Goal: Find specific page/section: Find specific page/section

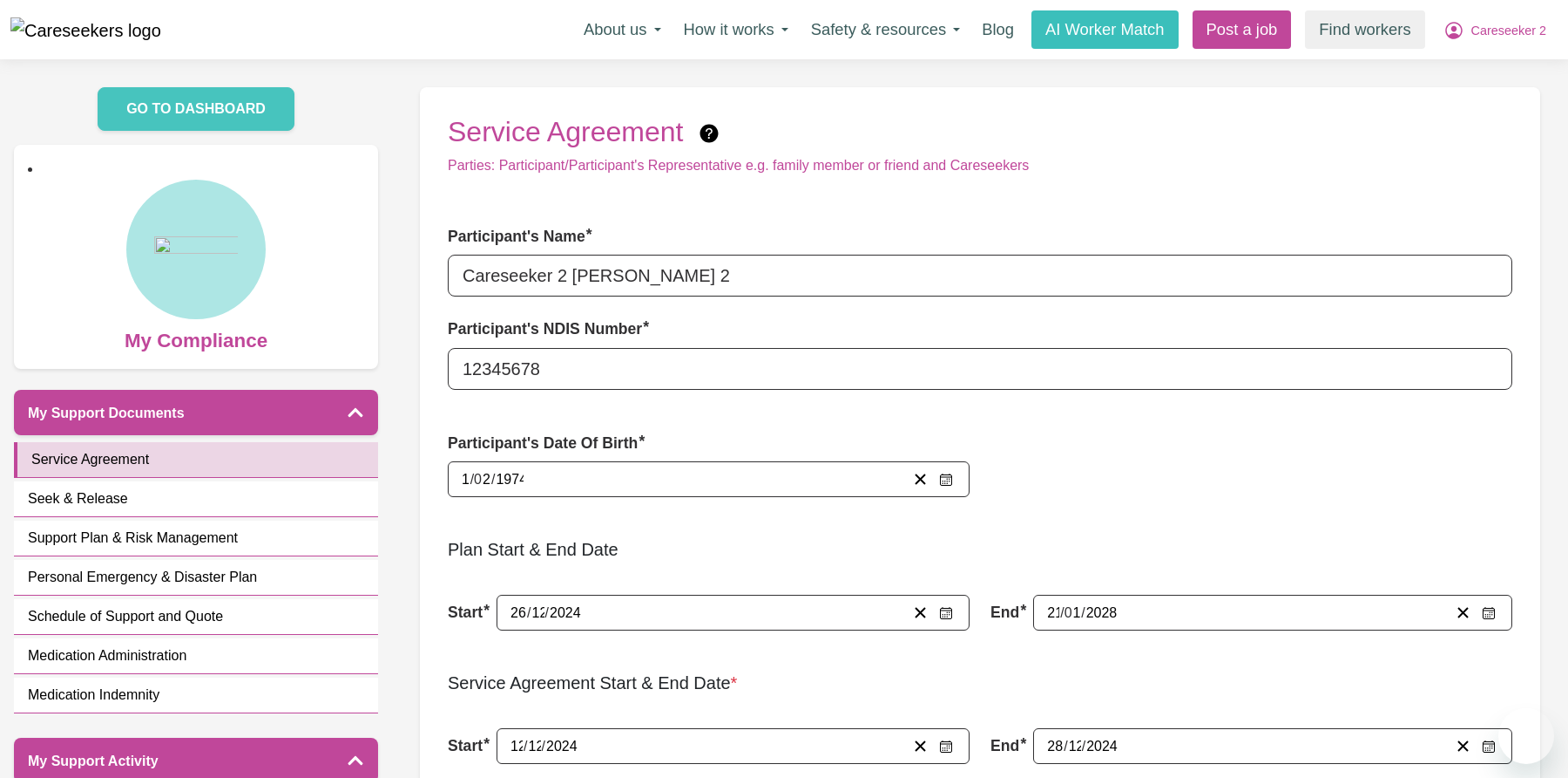
scroll to position [986, 0]
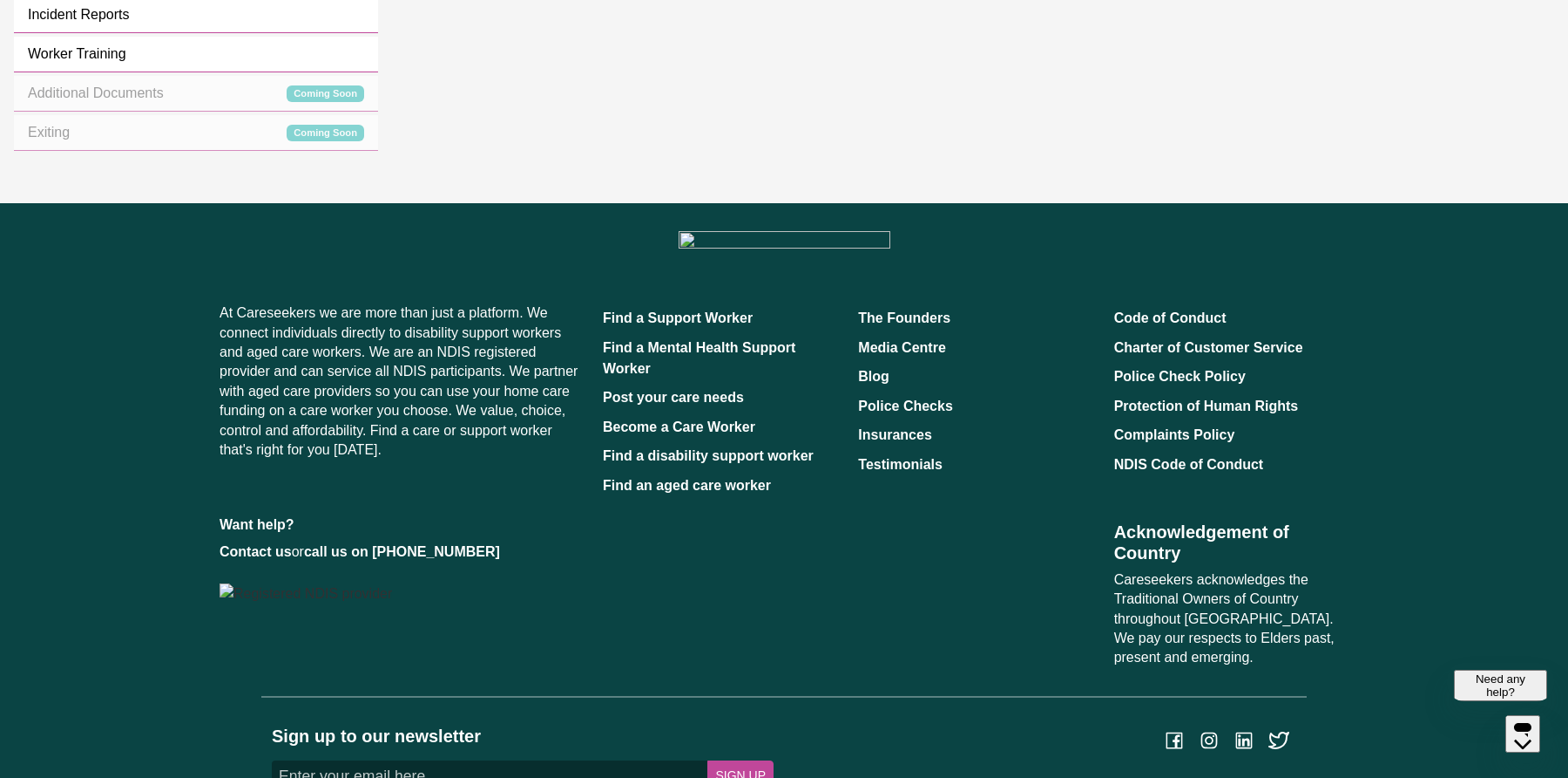
scroll to position [871, 0]
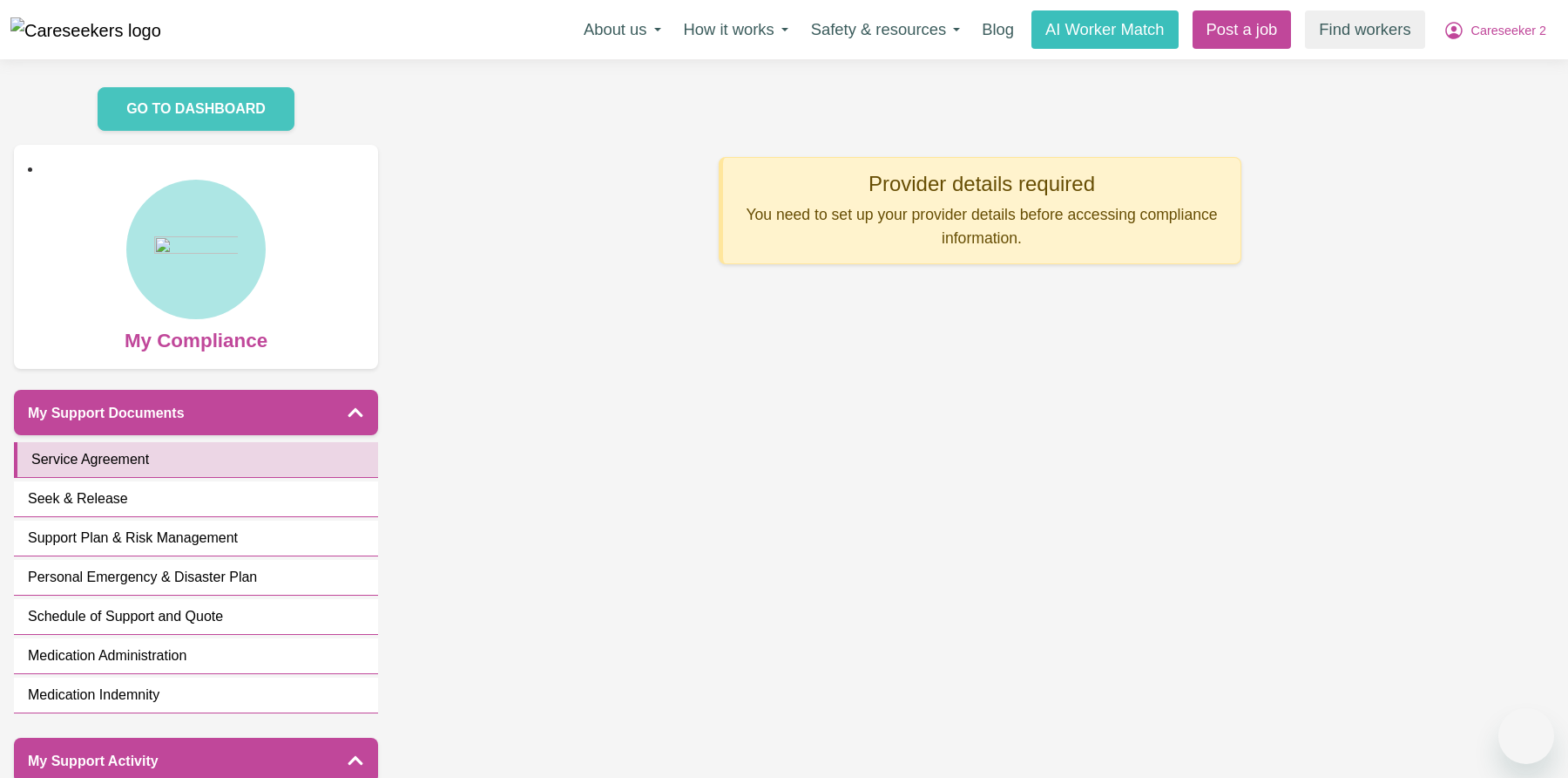
scroll to position [878, 0]
